Goal: Contribute content

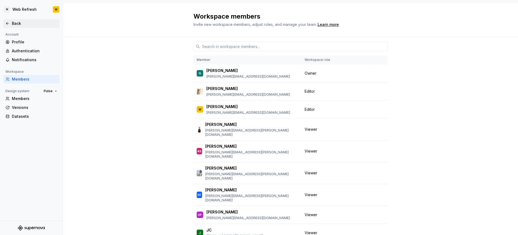
click at [14, 23] on div "Back" at bounding box center [34, 23] width 45 height 5
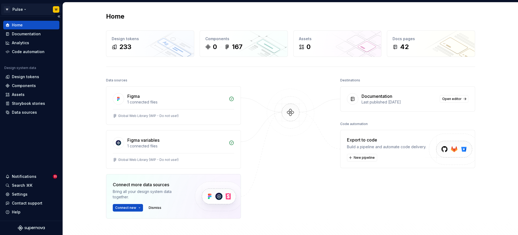
click at [21, 10] on html "W Pulse W Home Documentation Analytics Code automation Design system data Desig…" at bounding box center [259, 117] width 518 height 235
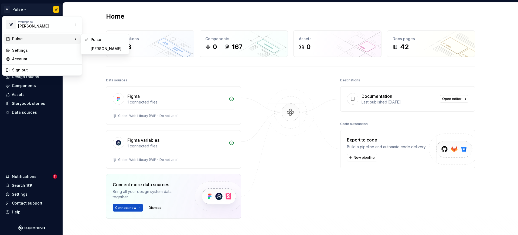
click at [100, 25] on html "W Pulse W Home Documentation Analytics Code automation Design system data Desig…" at bounding box center [259, 117] width 518 height 235
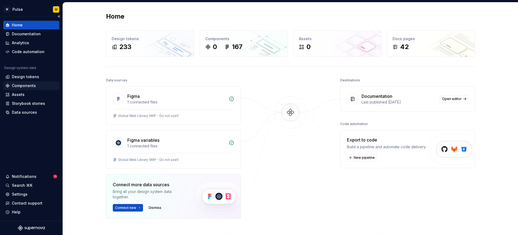
click at [28, 87] on div "Components" at bounding box center [24, 85] width 24 height 5
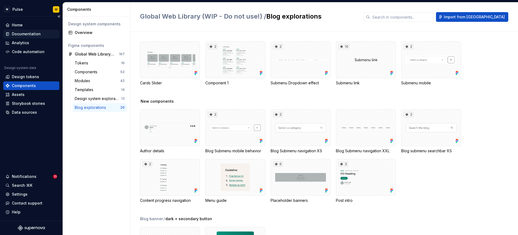
click at [36, 36] on div "Documentation" at bounding box center [26, 33] width 29 height 5
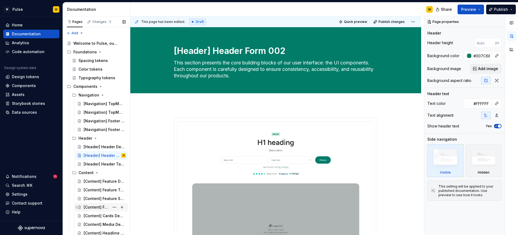
scroll to position [36, 0]
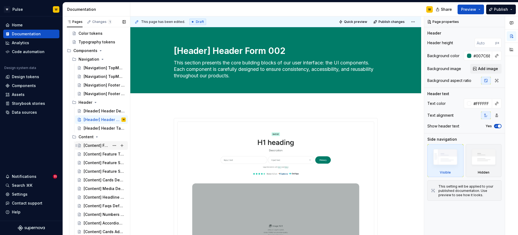
click at [98, 148] on div "[Content] Feature Default 004" at bounding box center [105, 146] width 42 height 8
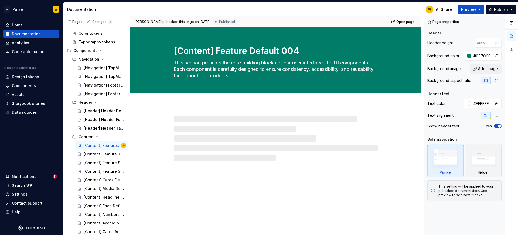
type textarea "*"
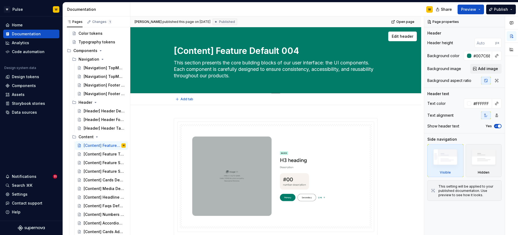
type textarea "**********"
click at [176, 49] on textarea "[Content] Feature Default 004" at bounding box center [275, 51] width 204 height 13
click at [173, 50] on div "[Content] Feature Default 004 This section presents the core building blocks of…" at bounding box center [276, 60] width 248 height 66
click at [175, 50] on textarea "[Content] Feature Default 004" at bounding box center [275, 51] width 204 height 13
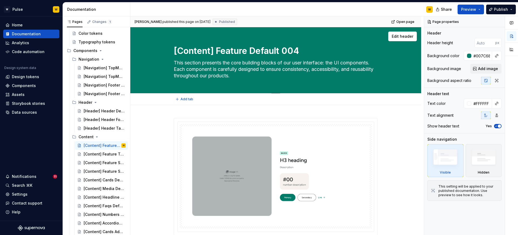
click at [175, 50] on textarea "[Content] Feature Default 004" at bounding box center [275, 51] width 204 height 13
type textarea "*"
type textarea "[[Content] Feature Default 004"
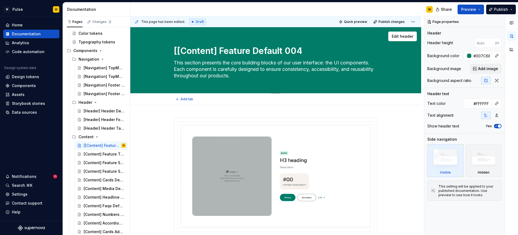
type textarea "*"
type textarea "[P[Content] Feature Default 004"
type textarea "*"
type textarea "[PR[Content] Feature Default 004"
type textarea "*"
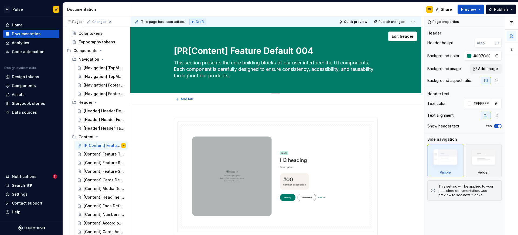
type textarea "[PRO[Content] Feature Default 004"
type textarea "*"
type textarea "[PRO/[Content] Feature Default 004"
type textarea "*"
type textarea "[PRO/N[Content] Feature Default 004"
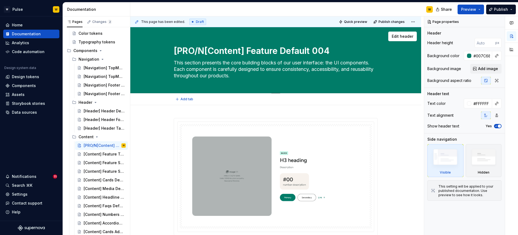
type textarea "*"
type textarea "[PRO/NO[Content] Feature Default 004"
type textarea "*"
type textarea "[PRO/NOA[Content] Feature Default 004"
type textarea "*"
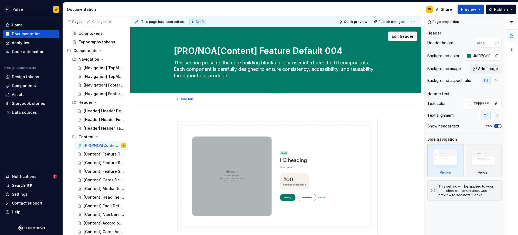
type textarea "[PRO/NOA][Content] Feature Default 004"
type textarea "*"
type textarea "[PRO/NOA] [Content] Feature Default 004"
type textarea "*"
type textarea "[PRO/NOA] [Content Feature Default 004"
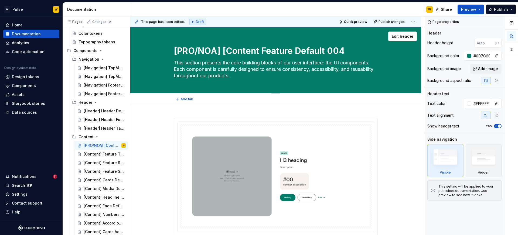
type textarea "*"
type textarea "[PRO/NOA] [ Feature Default 004"
type textarea "*"
type textarea "[PRO/NOA] Feature Default 004"
type textarea "*"
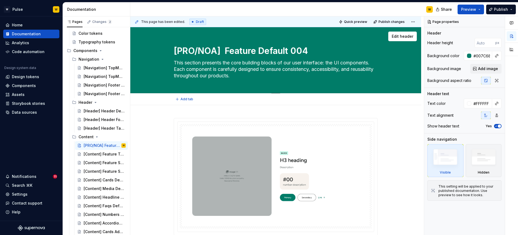
type textarea "[PRO/NOA] Feature Default 004"
type textarea "*"
type textarea "[PRO/NOA] Feature Default 004"
type textarea "*"
type textarea "[PRO/NOA] [ Feature Default 004"
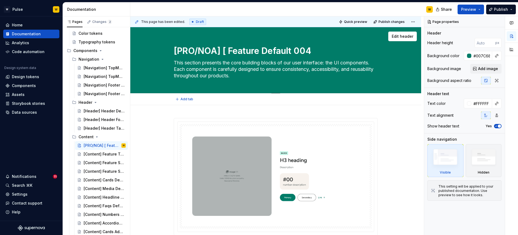
type textarea "*"
type textarea "[PRO/NOA] [Content Feature Default 004"
type textarea "*"
type textarea "[PRO/NOA] [Content] Feature Default 004"
type textarea "*"
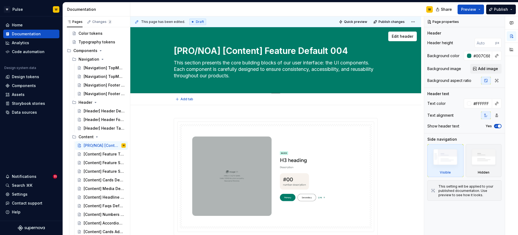
type textarea "[PRO/NOA] [Content] Feature Default 004"
click at [264, 52] on textarea "[PRO/NOA] [Content] Feature Default 004" at bounding box center [275, 51] width 204 height 13
type textarea "*"
type textarea "[PRO/NOA] [Content Feature Default 004"
type textarea "*"
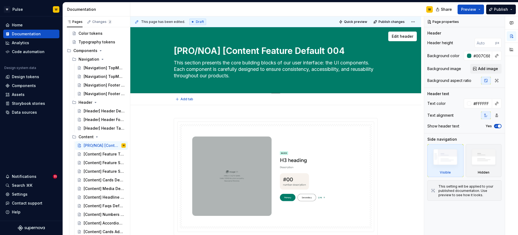
type textarea "[PRO/NOA] [Conten Feature Default 004"
type textarea "*"
type textarea "[PRO/NOA] [[PERSON_NAME] Feature Default 004"
type textarea "*"
type textarea "[PRO/NOA] [Cont Feature Default 004"
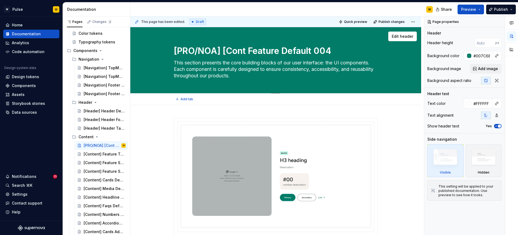
type textarea "*"
type textarea "[PRO/NOA] [Con Feature Default 004"
type textarea "*"
type textarea "[PRO/NOA] [Co Feature Default 004"
type textarea "*"
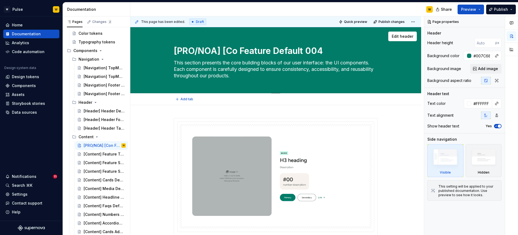
type textarea "[PRO/NOA] [C Feature Default 004"
type textarea "*"
type textarea "[PRO/NOA] [ Feature Default 004"
type textarea "*"
type textarea "[PRO/NOA] Feature Default 004"
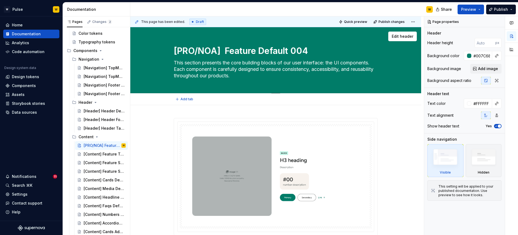
type textarea "*"
type textarea "[PRO/NOA] Feature Default 004"
click at [271, 55] on textarea "[PRO/NOA] Feature Default 004" at bounding box center [275, 51] width 204 height 13
type textarea "*"
type textarea "[PRO/NOA] Feature Default 004"
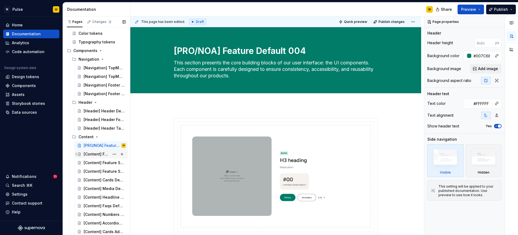
click at [97, 156] on div "[Content] Feature Tabs 005" at bounding box center [97, 154] width 26 height 5
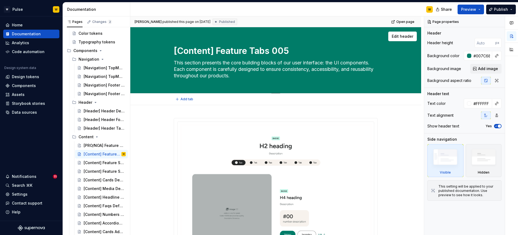
drag, startPoint x: 216, startPoint y: 50, endPoint x: 176, endPoint y: 51, distance: 40.5
click at [176, 51] on textarea "[Content] Feature Tabs 005" at bounding box center [275, 51] width 204 height 13
type textarea "*"
type textarea "Feature Tabs 005"
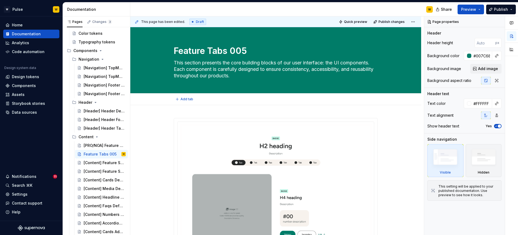
type textarea "*"
type textarea "Feature Tabs 005"
click at [95, 145] on div "[PRO/NOA] Feature Default 004" at bounding box center [97, 145] width 26 height 5
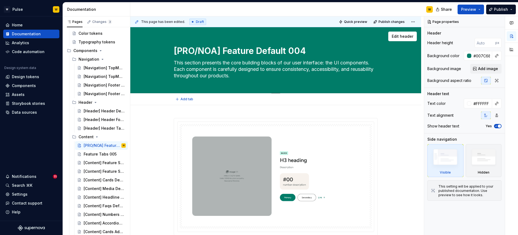
click at [220, 50] on textarea "[PRO/NOA] Feature Default 004" at bounding box center [275, 51] width 204 height 13
click at [94, 156] on div "Feature Tabs 005" at bounding box center [97, 154] width 26 height 5
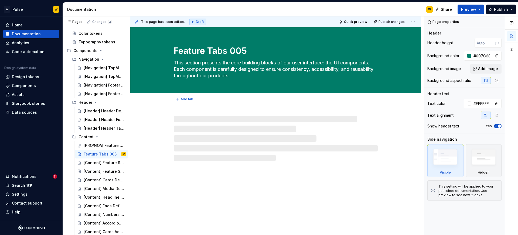
click at [175, 50] on textarea "Feature Tabs 005" at bounding box center [275, 51] width 204 height 13
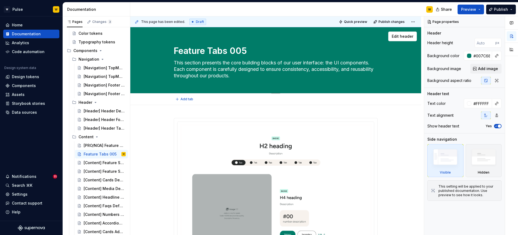
paste textarea "[PRO/NOA]"
type textarea "*"
type textarea "[PRO/NOA]Feature Tabs 005"
type textarea "*"
type textarea "[PRO/NOA] Feature Tabs 005"
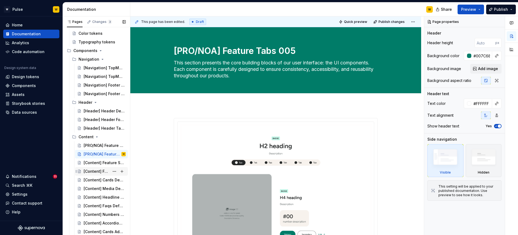
type textarea "*"
type textarea "[PRO/NOA] Feature Tabs 005"
click at [96, 163] on div "[Content] Feature Scroll 006" at bounding box center [97, 162] width 26 height 5
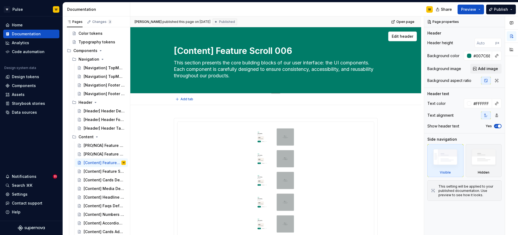
click at [176, 49] on textarea "[Content] Feature Scroll 006" at bounding box center [275, 51] width 204 height 13
paste textarea "[PRO/NOA]"
type textarea "*"
type textarea "[PRO/NOA][Content] Feature Scroll 006"
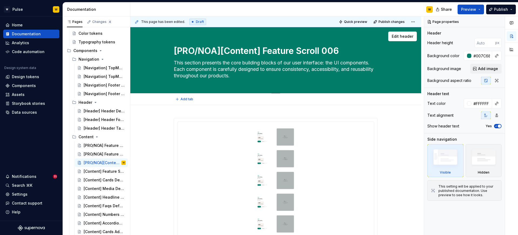
type textarea "*"
type textarea "[PRO/NOA] [Content] Feature Scroll 006"
type textarea "*"
type textarea "[PRO/NOA] [Content] Feature Scroll 006"
click at [91, 171] on div "[Content] Feature Social Proof 007" at bounding box center [97, 171] width 26 height 5
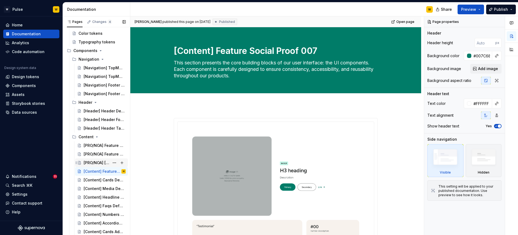
click at [104, 164] on div "[PRO/NOA] [Content] Feature Scroll 006" at bounding box center [97, 162] width 26 height 5
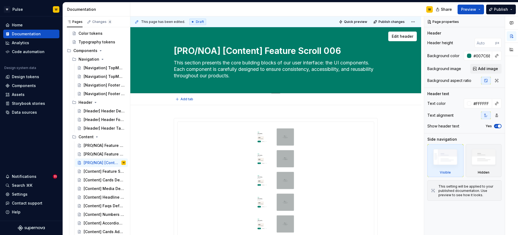
drag, startPoint x: 263, startPoint y: 50, endPoint x: 232, endPoint y: 50, distance: 31.0
click at [231, 50] on textarea "[PRO/NOA] [Content] Feature Scroll 006" at bounding box center [275, 51] width 204 height 13
click at [263, 51] on textarea "[PRO/NOA] [Content] Feature Scroll 006" at bounding box center [275, 51] width 204 height 13
drag, startPoint x: 264, startPoint y: 50, endPoint x: 224, endPoint y: 50, distance: 39.1
click at [224, 50] on textarea "[PRO/NOA] [Content] Feature Scroll 006" at bounding box center [275, 51] width 204 height 13
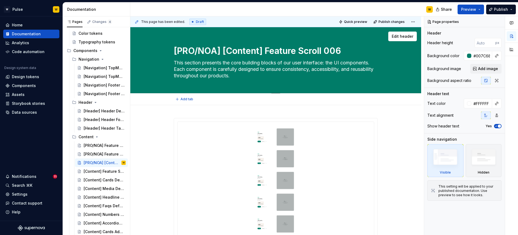
type textarea "*"
type textarea "[PRO/NOA] Feature Scroll 006"
type textarea "*"
type textarea "[PRO/NOA] Feature Scroll 006"
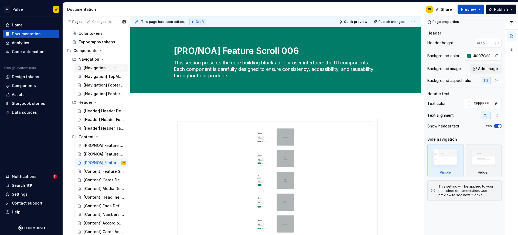
type textarea "*"
type textarea "[PRO/NOA] Feature Scroll 006"
click at [116, 67] on button "Page tree" at bounding box center [115, 68] width 8 height 8
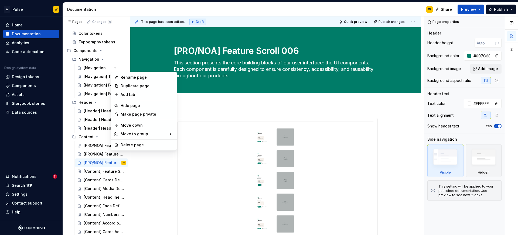
click at [210, 105] on html "W Pulse W Home Documentation Analytics Code automation Design system data Desig…" at bounding box center [259, 117] width 518 height 235
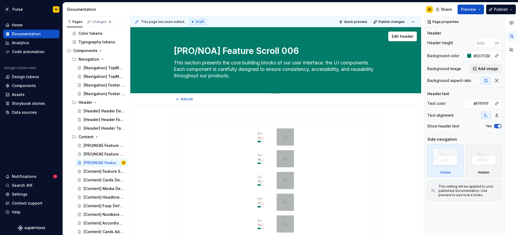
click at [221, 50] on textarea "[PRO/NOA] Feature Scroll 006" at bounding box center [275, 51] width 204 height 13
click at [93, 174] on div "[Content] Feature Social Proof 007" at bounding box center [97, 171] width 26 height 5
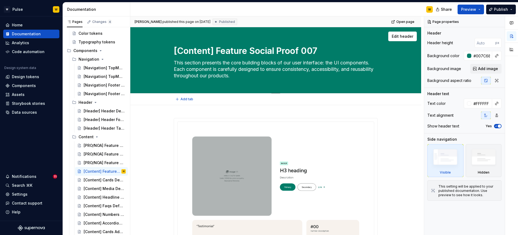
click at [214, 51] on textarea "[Content] Feature Social Proof 007" at bounding box center [275, 51] width 204 height 13
paste textarea "PRO/NOA"
type textarea "*"
type textarea "[PRO/NOA] Feature Social Proof 007"
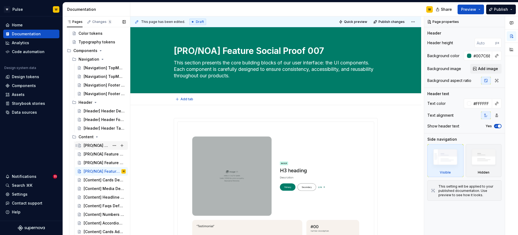
type textarea "*"
type textarea "[PRO/NOA] Feature Social Proof 007"
click at [94, 182] on div "[Content] Cards Default 014" at bounding box center [97, 179] width 26 height 5
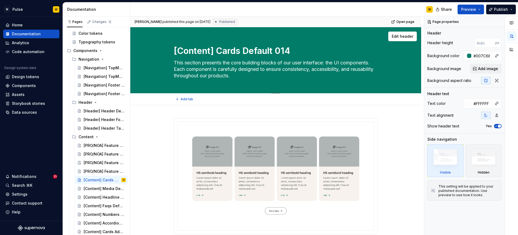
drag, startPoint x: 187, startPoint y: 51, endPoint x: 215, endPoint y: 51, distance: 28.3
click at [215, 51] on textarea "[Content] Cards Default 014" at bounding box center [275, 51] width 204 height 13
paste textarea "PRO/NOA"
type textarea "*"
type textarea "[PRO/NOA] Cards Default 014"
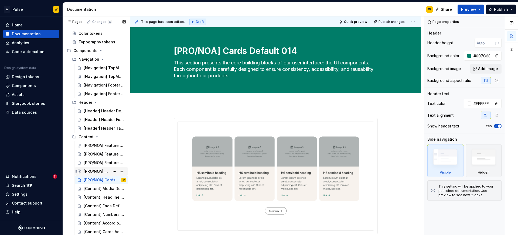
type textarea "*"
type textarea "[PRO/NOA] Cards Default 014"
click at [93, 189] on div "[Content] Media Default 015" at bounding box center [97, 188] width 26 height 5
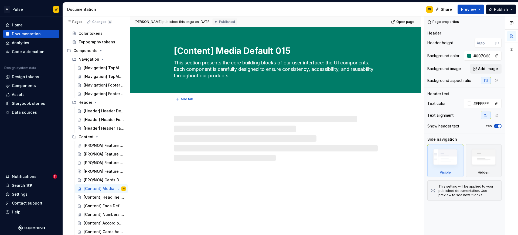
drag, startPoint x: 175, startPoint y: 51, endPoint x: 214, endPoint y: 48, distance: 39.7
click at [214, 48] on textarea "[Content] Media Default 015" at bounding box center [275, 51] width 204 height 13
paste textarea "PRO/NOA"
type textarea "*"
type textarea "[PRO/NOA] Media Default 015"
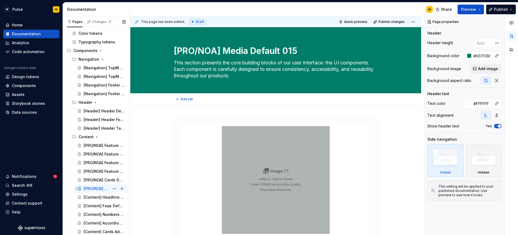
type textarea "*"
type textarea "[PRO/NOA] Media Default 015"
click at [97, 197] on div "[Content] Headline Default 016" at bounding box center [97, 197] width 26 height 5
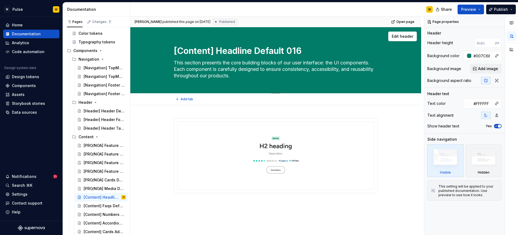
drag, startPoint x: 176, startPoint y: 49, endPoint x: 214, endPoint y: 49, distance: 38.3
click at [214, 49] on textarea "[Content] Headline Default 016" at bounding box center [275, 51] width 204 height 13
paste textarea "PRO/NOA"
type textarea "*"
type textarea "[PRO/NOA] Headline Default 016"
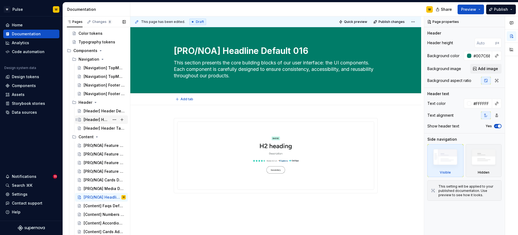
type textarea "*"
type textarea "[PRO/NOA] Headline Default 016"
click at [92, 204] on div "[Content] Faqs Default 017" at bounding box center [97, 205] width 26 height 5
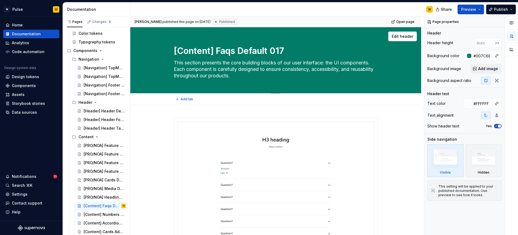
drag, startPoint x: 175, startPoint y: 49, endPoint x: 214, endPoint y: 49, distance: 38.3
click at [214, 49] on textarea "[Content] Faqs Default 017" at bounding box center [275, 51] width 204 height 13
paste textarea "PRO/NOA"
type textarea "*"
type textarea "[PRO/NOA] Faqs Default 017"
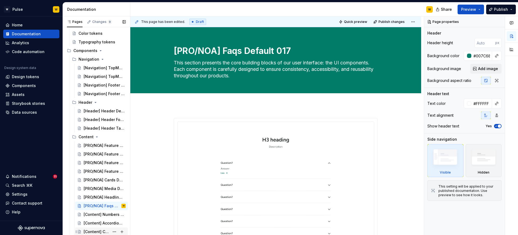
type textarea "*"
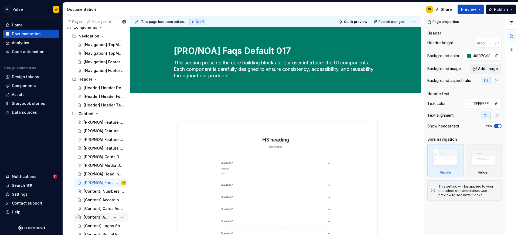
scroll to position [71, 0]
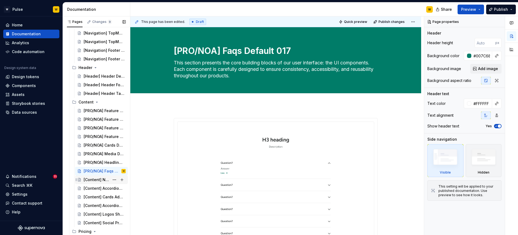
type textarea "[PRO/NOA] Faqs Default 017"
click at [102, 179] on div "[Content] Numbers Default 020" at bounding box center [97, 179] width 26 height 5
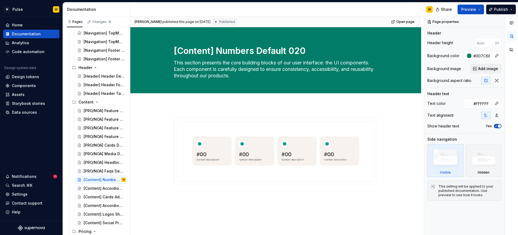
scroll to position [71, 0]
click at [92, 170] on div "[PRO/NOA] Faqs Default 017" at bounding box center [97, 171] width 26 height 5
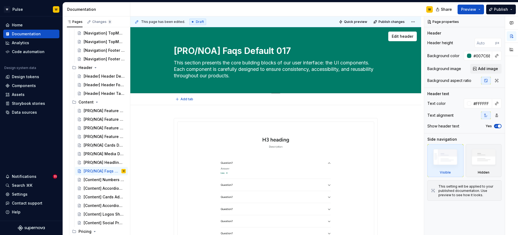
drag, startPoint x: 219, startPoint y: 51, endPoint x: 175, endPoint y: 50, distance: 44.5
click at [175, 51] on textarea "[PRO/NOA] Faqs Default 017" at bounding box center [275, 51] width 204 height 13
click at [95, 180] on div "[Content] Numbers Default 020" at bounding box center [97, 179] width 26 height 5
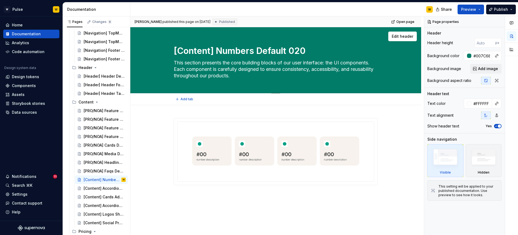
click at [214, 50] on textarea "[Content] Numbers Default 020" at bounding box center [275, 51] width 204 height 13
paste textarea "PRO/NOA"
type textarea "*"
type textarea "[PRO/NOA] Numbers Default 020"
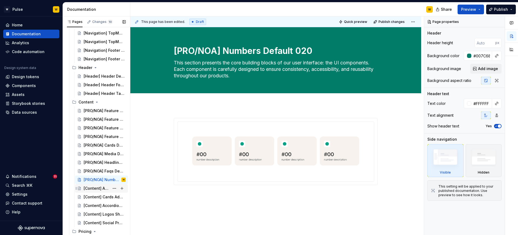
type textarea "*"
type textarea "[PRO/NOA] Numbers Default 020"
click at [91, 187] on div "[Content] Accordion default 021" at bounding box center [97, 188] width 26 height 5
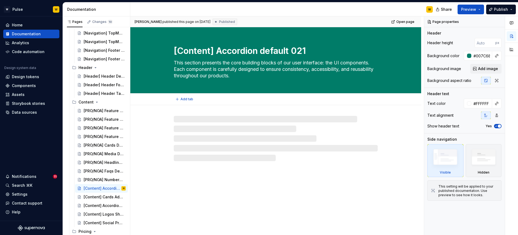
drag, startPoint x: 214, startPoint y: 52, endPoint x: 166, endPoint y: 52, distance: 48.8
click at [166, 52] on div "[Content] Accordion default 021 This section presents the core building blocks …" at bounding box center [276, 60] width 248 height 66
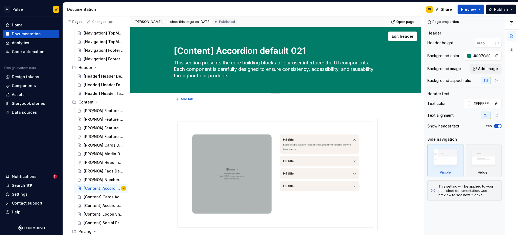
paste textarea "PRO/NOA"
type textarea "*"
type textarea "[PRO/NOA] Accordion default 021"
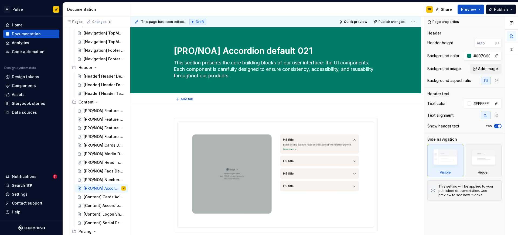
type textarea "*"
type textarea "[PRO/NOA] Accordion default 021"
click at [98, 195] on div "[Content] Cards Advanced 022" at bounding box center [97, 196] width 26 height 5
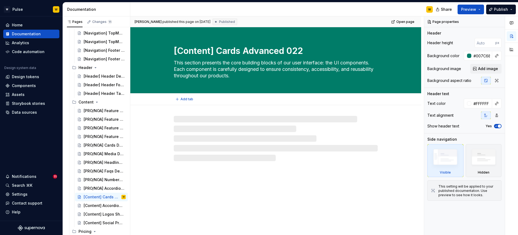
drag, startPoint x: 199, startPoint y: 50, endPoint x: 173, endPoint y: 51, distance: 25.4
click at [173, 51] on div "[Content] Cards Advanced 022 This section presents the core building blocks of …" at bounding box center [276, 60] width 248 height 66
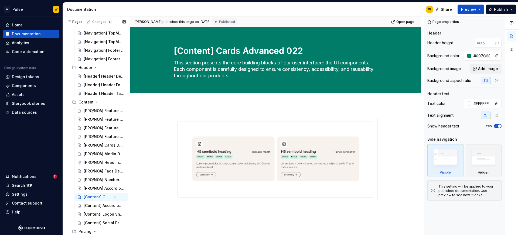
paste textarea "PRO/NOA"
type textarea "*"
type textarea "[PRO/NOA] Cards Advanced 022"
type textarea "*"
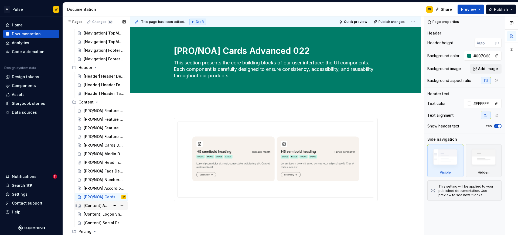
type textarea "[PRO/NOA] Cards Advanced 022"
click at [92, 206] on div "[Content] Accordion Scroll 025" at bounding box center [97, 205] width 26 height 5
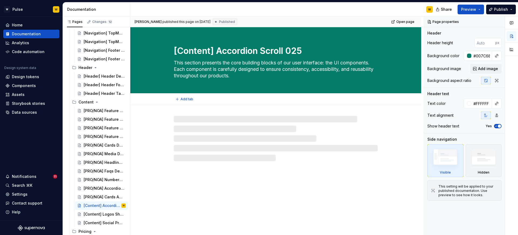
drag, startPoint x: 215, startPoint y: 49, endPoint x: 175, endPoint y: 50, distance: 39.7
click at [175, 50] on textarea "[Content] Accordion Scroll 025" at bounding box center [275, 51] width 204 height 13
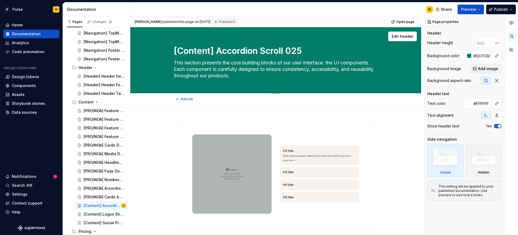
paste textarea "PRO/NOA"
type textarea "*"
type textarea "[PRO/NOA] Accordion Scroll 025"
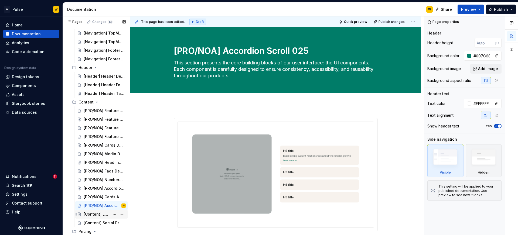
type textarea "*"
type textarea "[PRO/NOA] Accordion Scroll 025"
click at [94, 214] on div "[Content] Logos Showcase 029" at bounding box center [97, 214] width 26 height 5
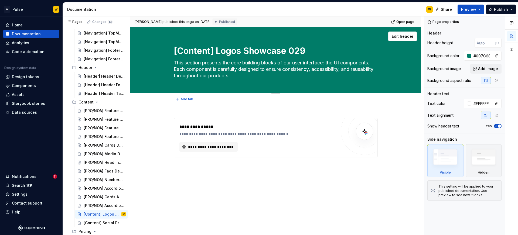
drag, startPoint x: 206, startPoint y: 50, endPoint x: 214, endPoint y: 48, distance: 8.7
click at [214, 48] on textarea "[Content] Logos Showcase 029" at bounding box center [275, 51] width 204 height 13
paste textarea "PRO/NOA"
type textarea "*"
type textarea "[PRO/NOA] Logos Showcase 029"
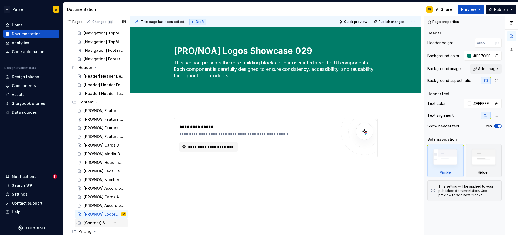
type textarea "*"
type textarea "[PRO/NOA] Logos Showcase 029"
click at [98, 221] on div "[Content] Social Proof Notification 031" at bounding box center [97, 222] width 26 height 5
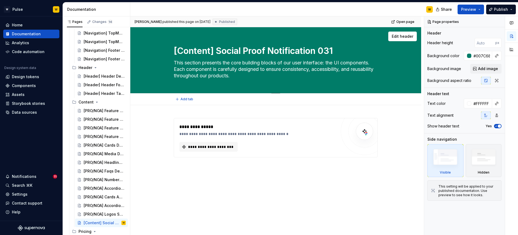
drag, startPoint x: 210, startPoint y: 50, endPoint x: 175, endPoint y: 50, distance: 34.3
click at [175, 50] on textarea "[Content] Social Proof Notification 031" at bounding box center [275, 51] width 204 height 13
paste textarea "PRO/NOA"
type textarea "*"
type textarea "[PRO/NOA] Social Proof Notification 031"
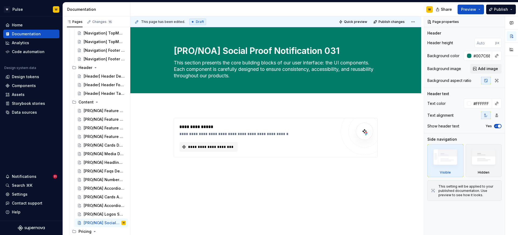
type textarea "*"
type textarea "[PRO/NOA] Social Proof Notification 031"
click at [159, 119] on div "**********" at bounding box center [275, 169] width 291 height 129
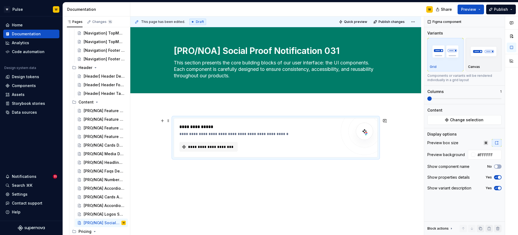
click at [162, 150] on div "**********" at bounding box center [275, 169] width 291 height 129
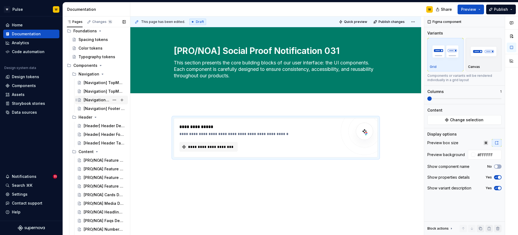
scroll to position [13, 0]
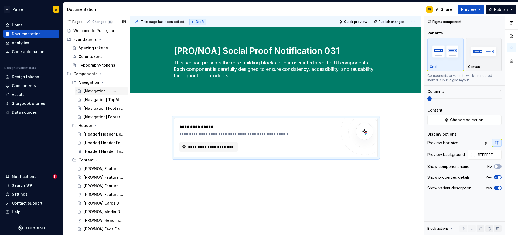
click at [95, 92] on div "[Navigation] TopMenu Simple" at bounding box center [97, 90] width 26 height 5
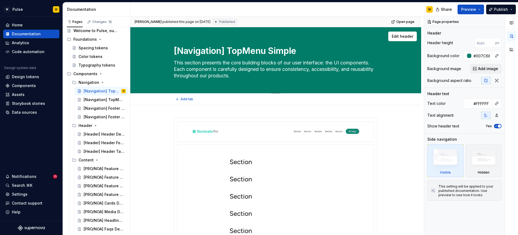
click at [227, 50] on textarea "[Navigation] TopMenu Simple" at bounding box center [275, 51] width 204 height 13
paste textarea "PRO/NOA"
type textarea "*"
type textarea "[PRO/NOA] TopMenu Simple"
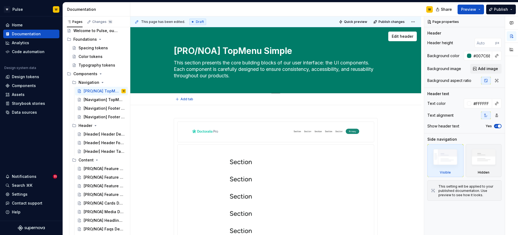
click at [212, 50] on textarea "[PRO/NOA] TopMenu Simple" at bounding box center [275, 51] width 204 height 13
type textarea "*"
type textarea "[PRO/] TopMenu Simple"
type textarea "*"
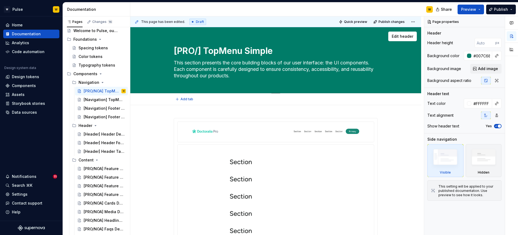
type textarea "[PRO] TopMenu Simple"
type textarea "*"
type textarea "[PRO] TopMenu Simple"
click at [100, 100] on div "[Navigation] TopMenu Default" at bounding box center [97, 99] width 26 height 5
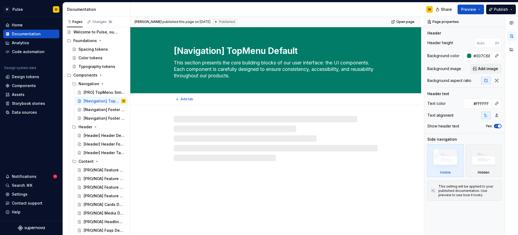
click at [194, 51] on textarea "[Navigation] TopMenu Default" at bounding box center [275, 51] width 204 height 13
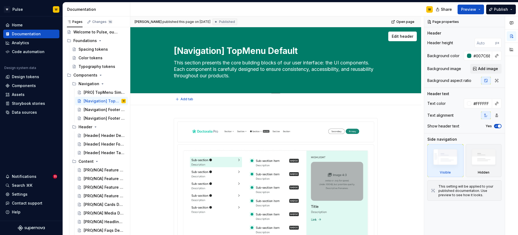
type textarea "*"
type textarea "[P] TopMenu Default"
type textarea "*"
type textarea "[PR] TopMenu Default"
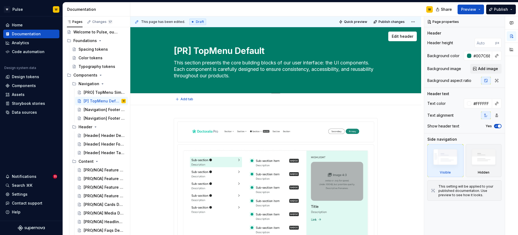
type textarea "*"
type textarea "[PRO] TopMenu Default"
type textarea "*"
type textarea "[PRO] TopMenu Default"
click at [95, 107] on div "[Navigation] Footer Simple" at bounding box center [97, 109] width 26 height 5
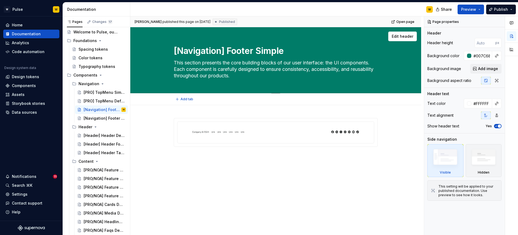
click at [197, 50] on textarea "[Navigation] Footer Simple" at bounding box center [275, 51] width 204 height 13
click at [196, 50] on textarea "[Navigation] Footer Simple" at bounding box center [275, 51] width 204 height 13
type textarea "*"
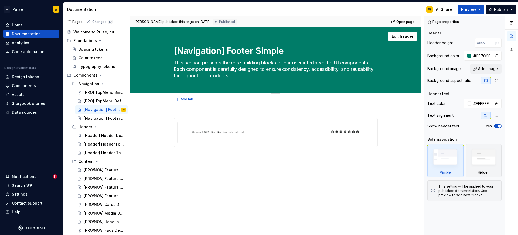
type textarea "[P] Footer Simple"
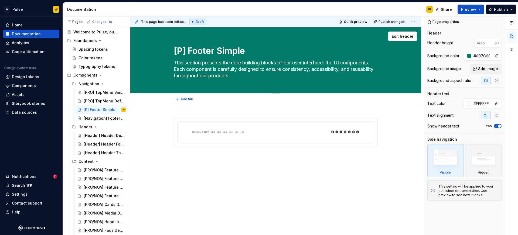
type textarea "*"
type textarea "[PR] Footer Simple"
type textarea "*"
type textarea "[PRO] Footer Simple"
type textarea "*"
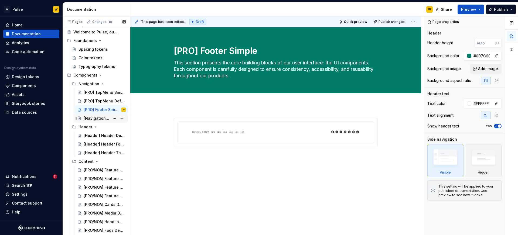
type textarea "[PRO] Footer Simple"
click at [100, 117] on div "[Navigation] Footer Default" at bounding box center [97, 118] width 26 height 5
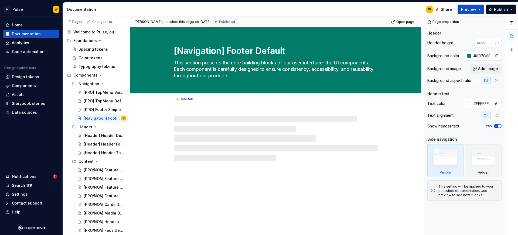
click at [195, 53] on textarea "[Navigation] Footer Default" at bounding box center [275, 51] width 204 height 13
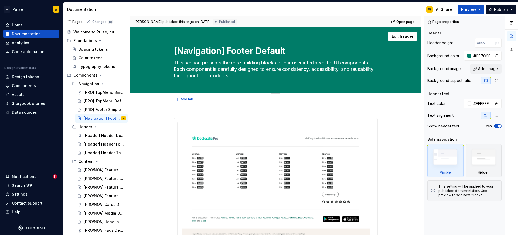
type textarea "*"
type textarea "[P] Footer Default"
type textarea "*"
type textarea "[PR] Footer Default"
type textarea "*"
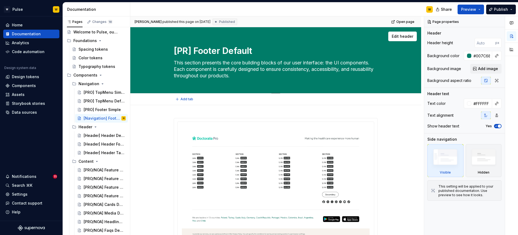
type textarea "[PRO] Footer Default"
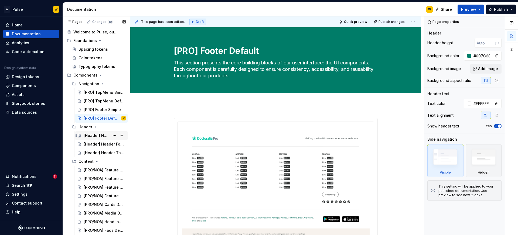
type textarea "*"
type textarea "[PRO] Footer Default"
click at [97, 136] on div "[Header] Header Default 001" at bounding box center [97, 135] width 26 height 5
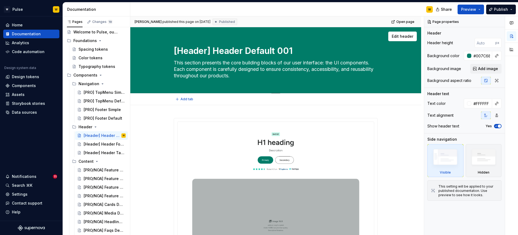
click at [186, 50] on textarea "[Header] Header Default 001" at bounding box center [275, 51] width 204 height 13
click at [194, 50] on textarea "[Header] Header Default 001" at bounding box center [275, 51] width 204 height 13
paste textarea "[PRO/NOA]"
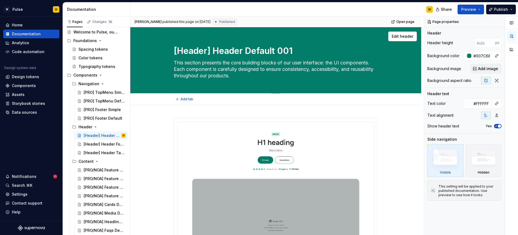
type textarea "*"
type textarea "[[PRO/NOA]] Header Default 001"
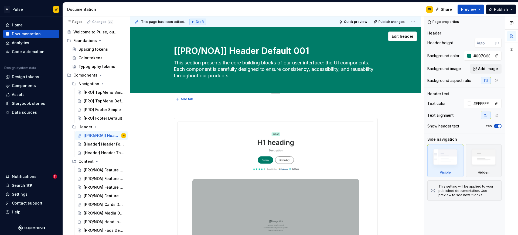
click at [182, 50] on textarea "[[PRO/NOA]] Header Default 001" at bounding box center [275, 51] width 204 height 13
drag, startPoint x: 188, startPoint y: 50, endPoint x: 218, endPoint y: 50, distance: 30.8
click at [218, 50] on textarea "[[PRO/NOA]] Header Default 001" at bounding box center [275, 51] width 204 height 13
type textarea "*"
type textarea "[[PRO/NOA] Header Default 001"
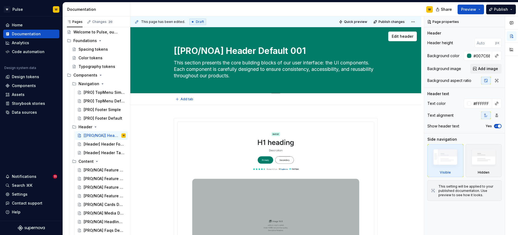
type textarea "*"
type textarea "[[PRO/NOA] Header Default 001"
type textarea "*"
type textarea "[PRO/NOA] Header Default 001"
type textarea "*"
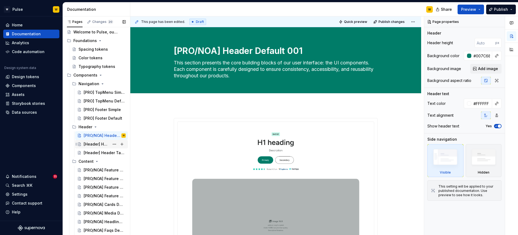
type textarea "[PRO/NOA] Header Default 001"
click at [103, 142] on div "[Header] Header Form 002" at bounding box center [97, 144] width 26 height 5
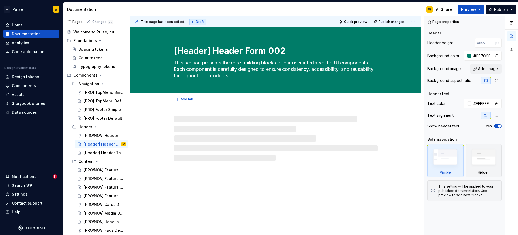
click at [203, 52] on textarea "[Header] Header Form 002" at bounding box center [275, 51] width 204 height 13
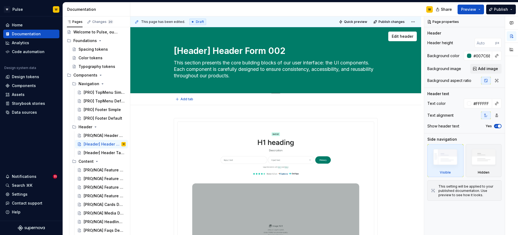
paste textarea "PRO/NOA"
type textarea "*"
type textarea "[PRO/NOA] Header Form 002"
type textarea "*"
type textarea "[PRO/NOA] Header Form 002"
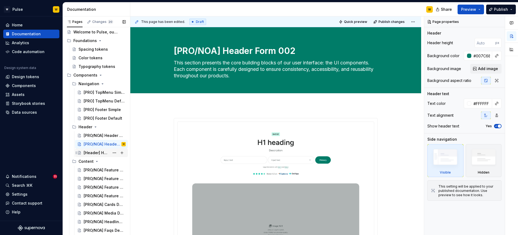
click at [101, 151] on div "[Header] Header Tabs 003" at bounding box center [97, 152] width 26 height 5
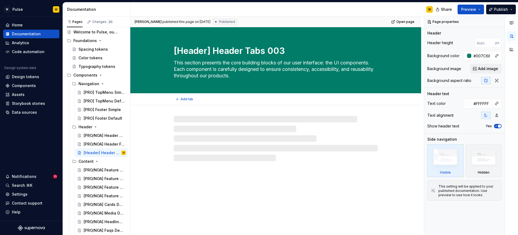
click at [187, 50] on textarea "[Header] Header Tabs 003" at bounding box center [275, 51] width 204 height 13
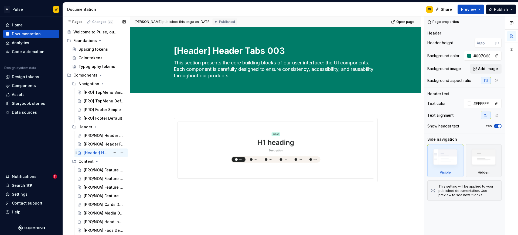
paste textarea "PRO/NOA"
type textarea "*"
type textarea "[PRO/NOA] Header Tabs 003"
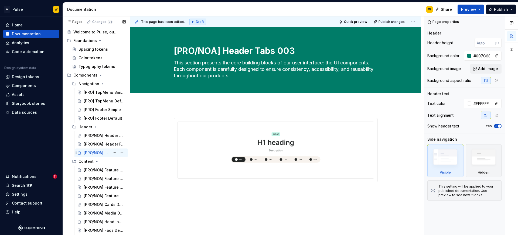
type textarea "*"
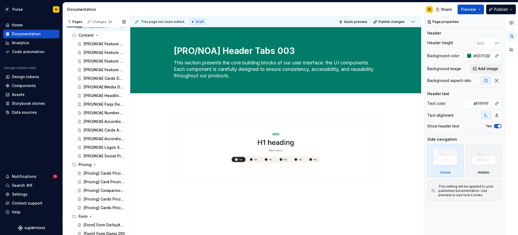
scroll to position [155, 0]
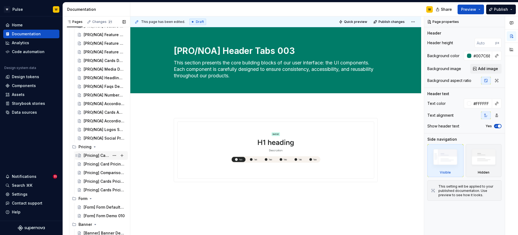
type textarea "[PRO/NOA] Header Tabs 003"
click at [95, 155] on div "[Pricing] Cards Pricing Plans 023" at bounding box center [97, 155] width 26 height 5
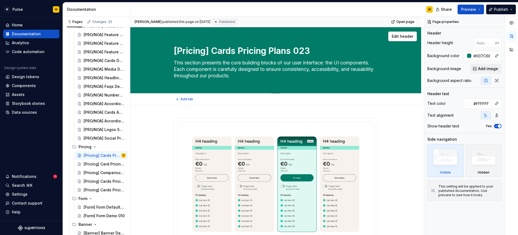
click at [192, 49] on textarea "[Pricing] Cards Pricing Plans 023" at bounding box center [275, 51] width 204 height 13
paste textarea "RO/NOA"
type textarea "*"
type textarea "[PRO/NOA] Cards Pricing Plans 023"
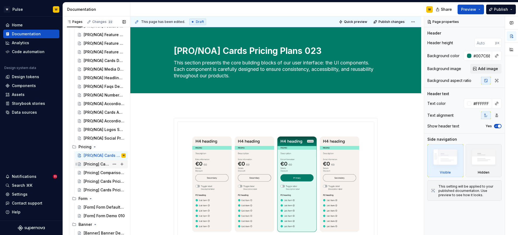
type textarea "*"
type textarea "[PRO/NOA] Cards Pricing Plans 023"
click at [95, 162] on div "[Pricing] Card Pricing Product 024" at bounding box center [97, 164] width 26 height 5
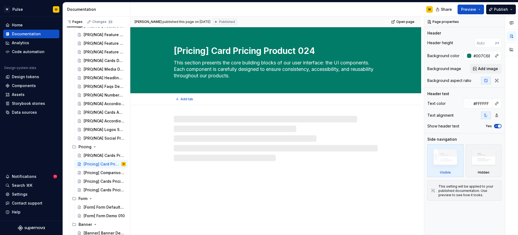
click at [190, 53] on textarea "[Pricing] Card Pricing Product 024" at bounding box center [275, 51] width 204 height 13
paste textarea "RO/NOA"
type textarea "*"
type textarea "[PRO/NOA] Card Pricing Product 024"
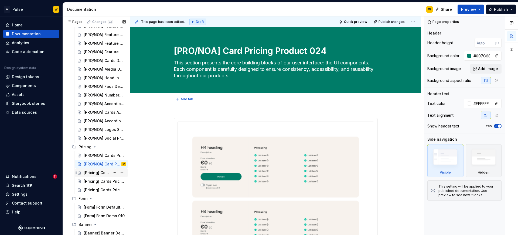
type textarea "*"
type textarea "[PRO/NOA] Card Pricing Product 024"
click at [101, 172] on div "[Pricing] Comparison Table 026" at bounding box center [97, 172] width 26 height 5
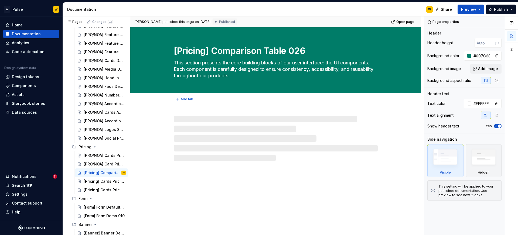
click at [194, 50] on textarea "[Pricing] Comparison Table 026" at bounding box center [275, 51] width 204 height 13
paste textarea "RO/NOA"
type textarea "*"
type textarea "[PRO/NOA] Comparison Table 026"
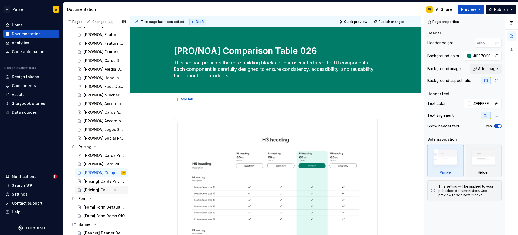
type textarea "*"
type textarea "[PRO/NOA] Comparison Table 026"
click at [94, 178] on div "[Pricing] Cards Pricing Product Multi 030" at bounding box center [105, 182] width 42 height 8
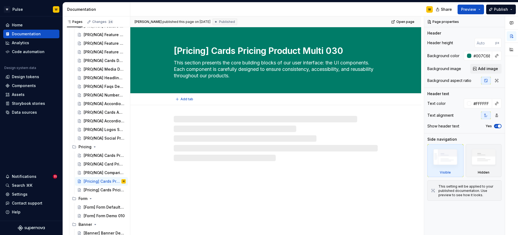
click at [190, 53] on textarea "[Pricing] Cards Pricing Product Multi 030" at bounding box center [275, 51] width 204 height 13
paste textarea "RO/NOA"
type textarea "*"
type textarea "[PRO/NOA] Cards Pricing Product Multi 030"
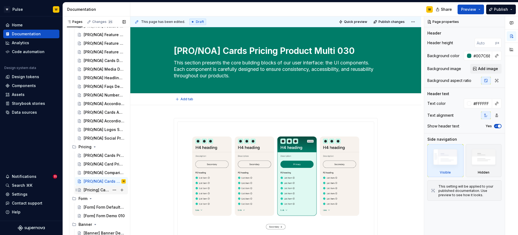
type textarea "*"
type textarea "[PRO/NOA] Cards Pricing Product Multi 030"
click at [93, 189] on div "[Pricing] Cards Pricing Comparison 027" at bounding box center [97, 189] width 26 height 5
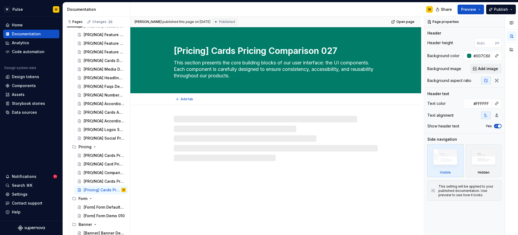
click at [191, 47] on textarea "[Pricing] Cards Pricing Comparison 027" at bounding box center [275, 51] width 204 height 13
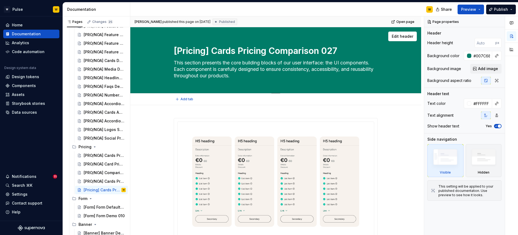
click at [190, 52] on textarea "[Pricing] Cards Pricing Comparison 027" at bounding box center [275, 51] width 204 height 13
click at [187, 51] on textarea "[Pricing] Cards Pricing Comparison 027" at bounding box center [275, 51] width 204 height 13
paste textarea "RO/NOA"
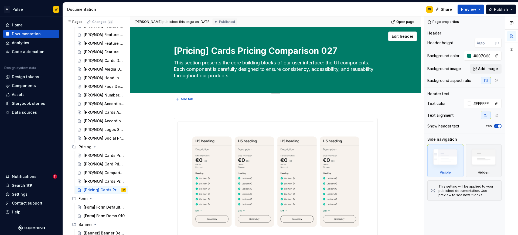
type textarea "*"
type textarea "[PRO/NOA] Cards Pricing Comparison 027"
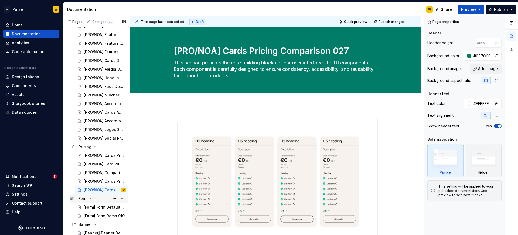
type textarea "*"
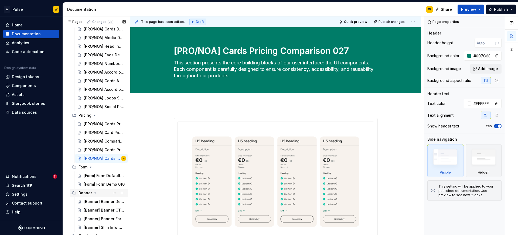
scroll to position [201, 0]
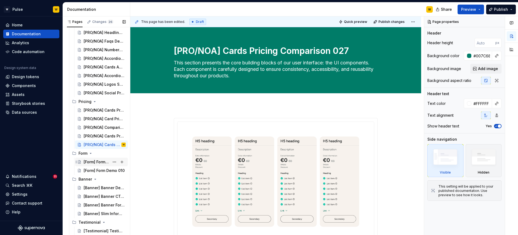
type textarea "[PRO/NOA] Cards Pricing Comparison 027"
click at [97, 163] on div "[Form] Form Default 009" at bounding box center [97, 161] width 26 height 5
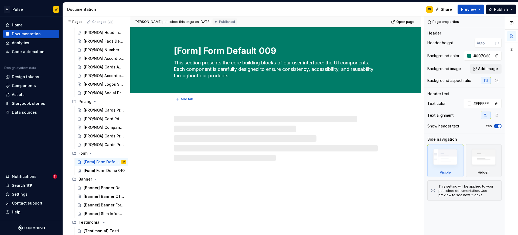
click at [187, 51] on textarea "[Form] Form Default 009" at bounding box center [275, 51] width 204 height 13
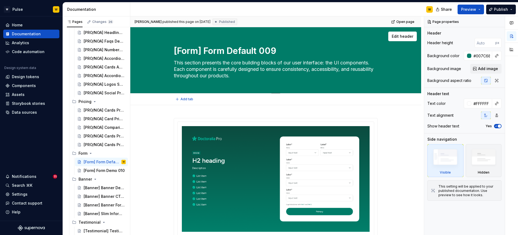
paste textarea "PRO/NOA"
type textarea "*"
type textarea "[PRO/NOA] Form Default 009"
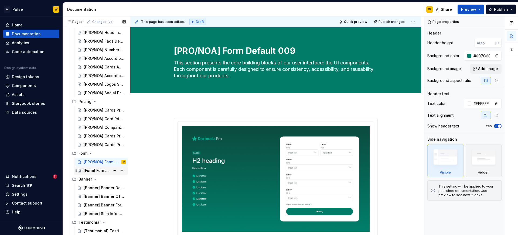
click at [90, 172] on div "[Form] Form Demo 010" at bounding box center [97, 170] width 26 height 5
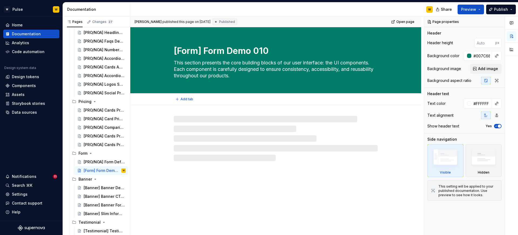
click at [192, 49] on textarea "[Form] Form Demo 010" at bounding box center [275, 51] width 204 height 13
click at [191, 49] on textarea "[Form] Form Demo 010" at bounding box center [275, 51] width 204 height 13
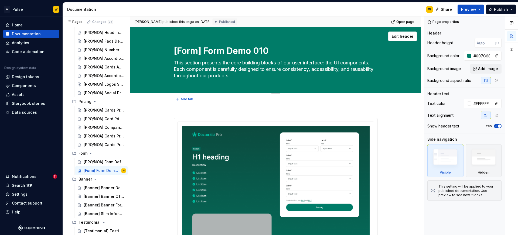
paste textarea "PRO/NOA"
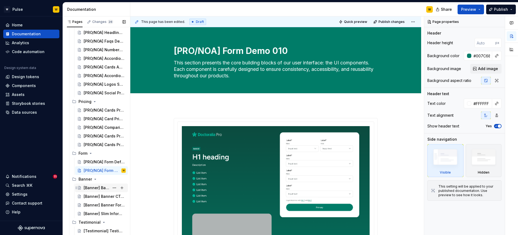
click at [87, 189] on div "[Banner] Banner Default 011" at bounding box center [97, 187] width 26 height 5
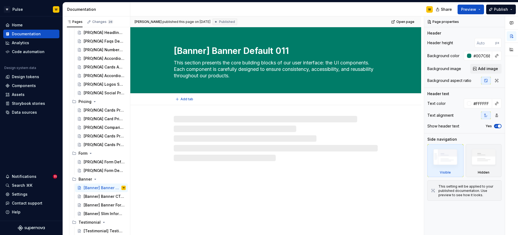
click at [193, 51] on textarea "[Banner] Banner Default 011" at bounding box center [275, 51] width 204 height 13
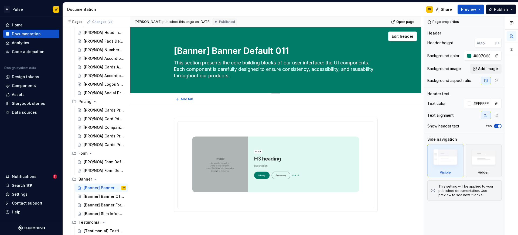
paste textarea "PRO/NOA"
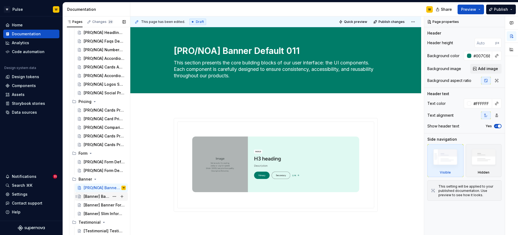
click at [89, 198] on div "[Banner] Banner CTA 012" at bounding box center [97, 196] width 26 height 5
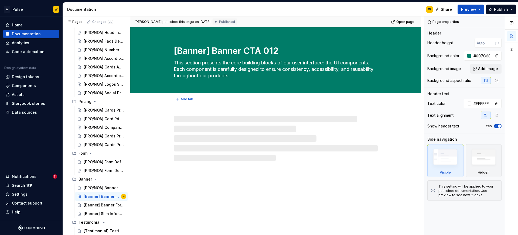
click at [193, 50] on textarea "[Banner] Banner CTA 012" at bounding box center [275, 51] width 204 height 13
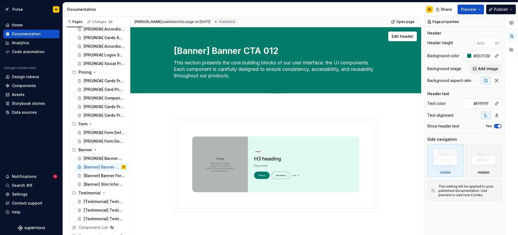
scroll to position [243, 0]
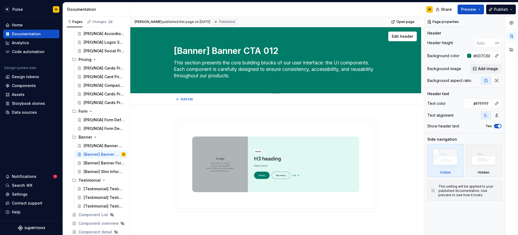
click at [189, 49] on textarea "[Banner] Banner CTA 012" at bounding box center [275, 51] width 204 height 13
click at [183, 54] on textarea "[Banner] Banner CTA 012" at bounding box center [275, 51] width 204 height 13
paste textarea "PRO/NOA"
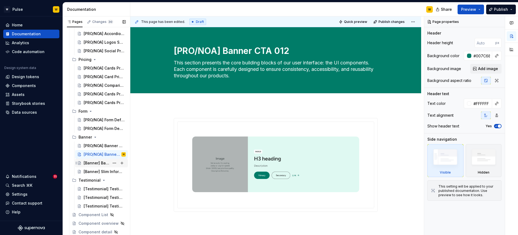
click at [86, 163] on div "[Banner] Banner Form 013" at bounding box center [97, 162] width 26 height 5
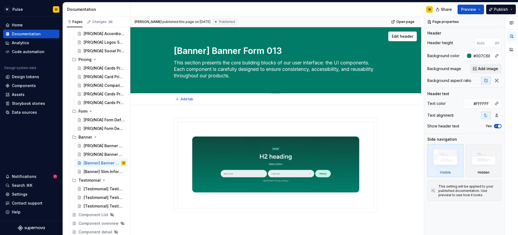
click at [190, 52] on textarea "[Banner] Banner Form 013" at bounding box center [275, 51] width 204 height 13
paste textarea "PRO/NOA"
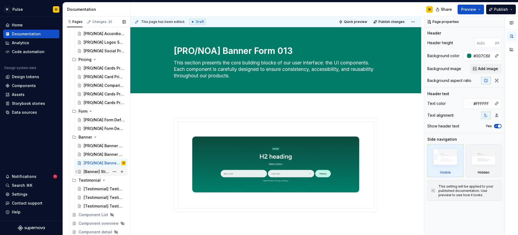
click at [96, 170] on div "[Banner] Slim Informational 028" at bounding box center [97, 171] width 26 height 5
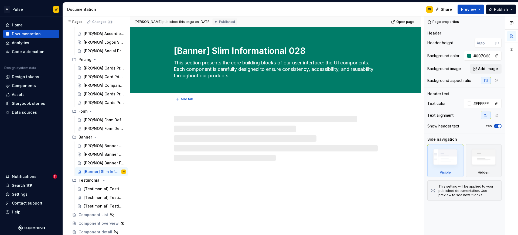
click at [190, 52] on textarea "[Banner] Slim Informational 028" at bounding box center [275, 51] width 204 height 13
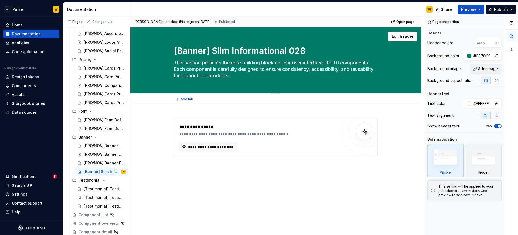
paste textarea "PRO/NOA"
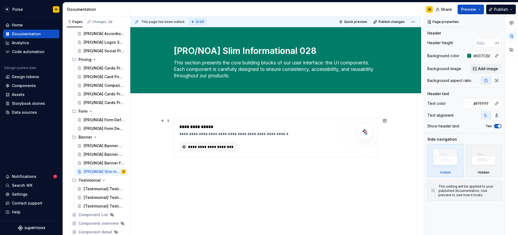
drag, startPoint x: 147, startPoint y: 124, endPoint x: 154, endPoint y: 121, distance: 7.1
click at [147, 124] on div "**********" at bounding box center [275, 169] width 291 height 129
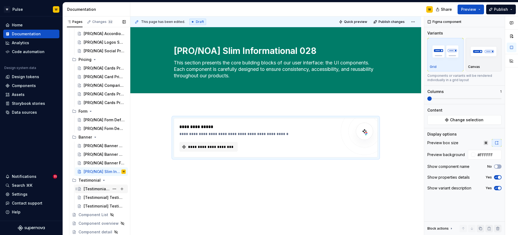
click at [92, 189] on div "[Testimonial] Testimonial Default 008" at bounding box center [97, 188] width 26 height 5
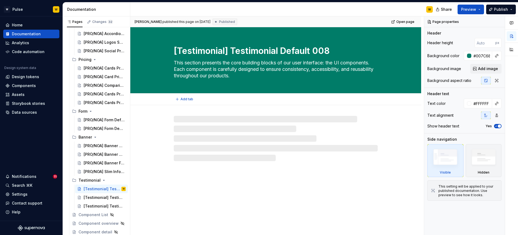
click at [190, 51] on textarea "[Testimonial] Testimonial Default 008" at bounding box center [275, 51] width 204 height 13
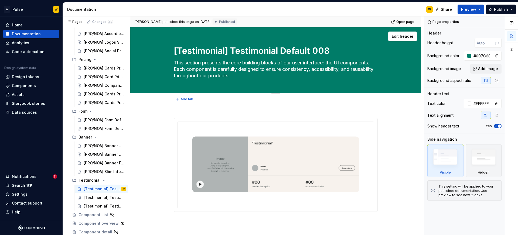
click at [190, 51] on textarea "[Testimonial] Testimonial Default 008" at bounding box center [275, 51] width 204 height 13
paste textarea "PRO/NOA"
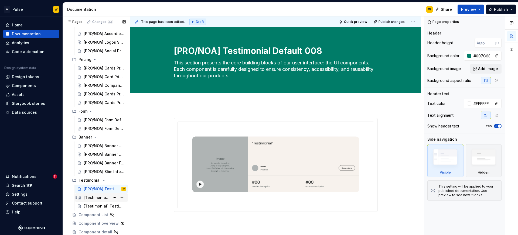
click at [91, 199] on div "[Testimonial] Testimonials Carousel 018" at bounding box center [97, 197] width 26 height 5
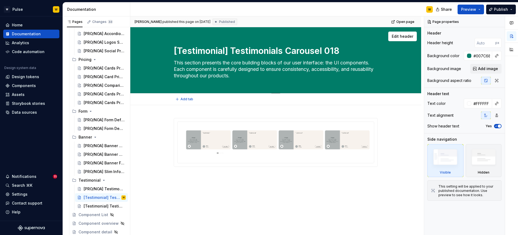
click at [199, 52] on textarea "[Testimonial] Testimonials Carousel 018" at bounding box center [275, 51] width 204 height 13
click at [201, 51] on textarea "[Testimonial] Testimonials Carousel 018" at bounding box center [275, 51] width 204 height 13
paste textarea "PRO/NOA"
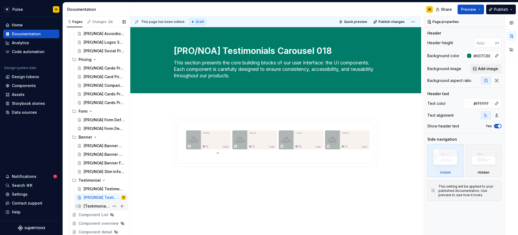
click at [102, 207] on div "[Testimonial] Testimonial Simple 019" at bounding box center [97, 206] width 26 height 5
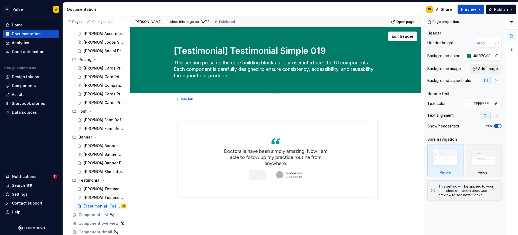
click at [197, 53] on textarea "[Testimonial] Testimonial Simple 019" at bounding box center [275, 51] width 204 height 13
paste textarea "PRO/NOA"
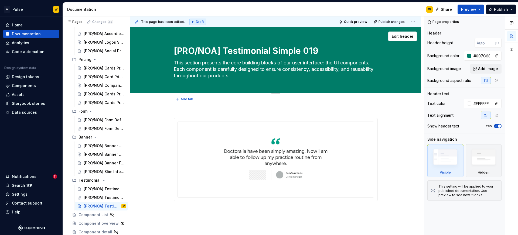
click at [244, 35] on div "Edit header" at bounding box center [273, 37] width 286 height 10
